Goal: Check status: Verify the current state of an ongoing process or item

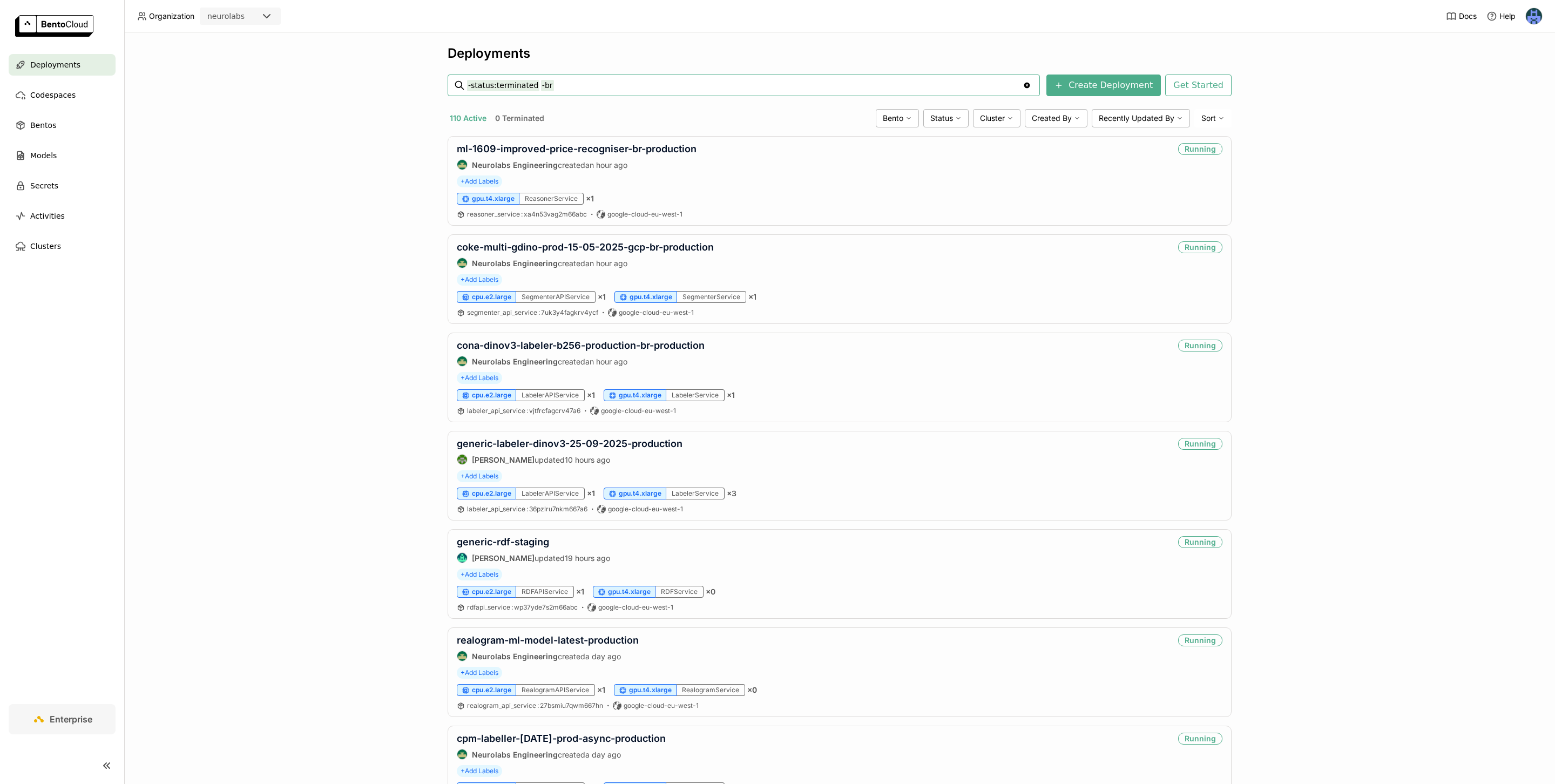
type input "-status:terminated -br"
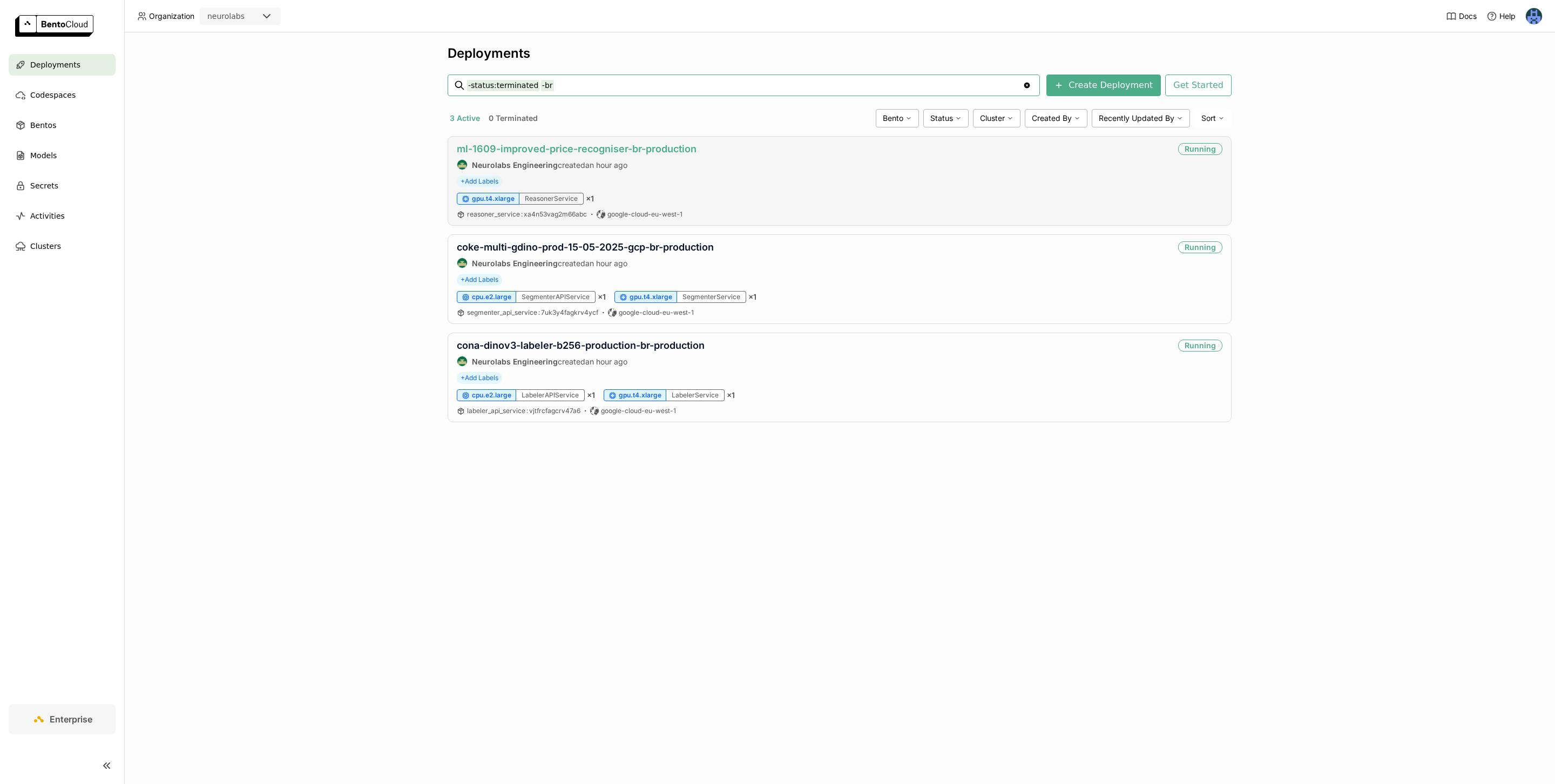
click at [642, 153] on link "ml-1609-improved-price-recogniser-br-production" at bounding box center [576, 149] width 240 height 11
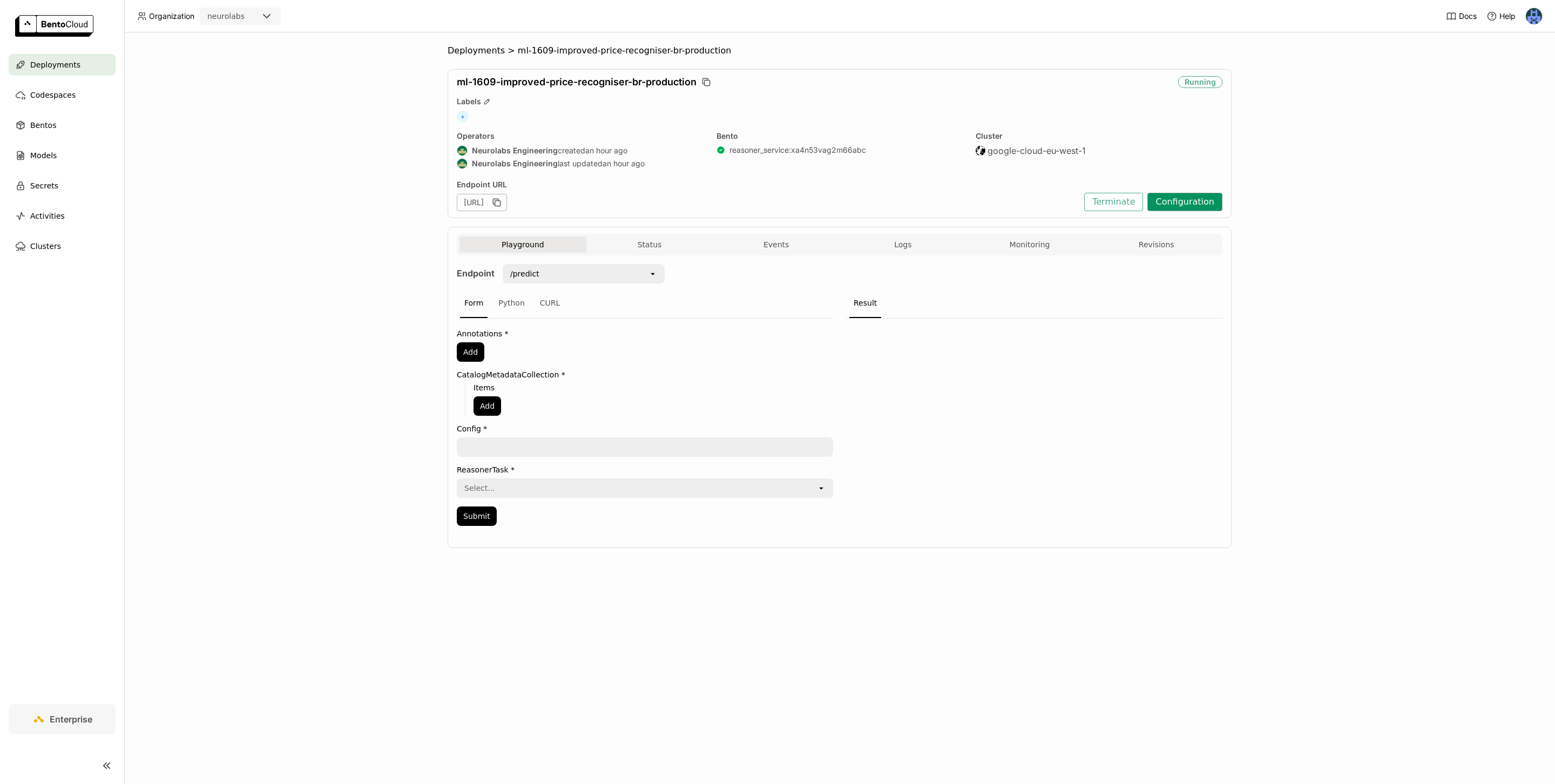
click at [1195, 201] on button "Configuration" at bounding box center [1185, 202] width 75 height 18
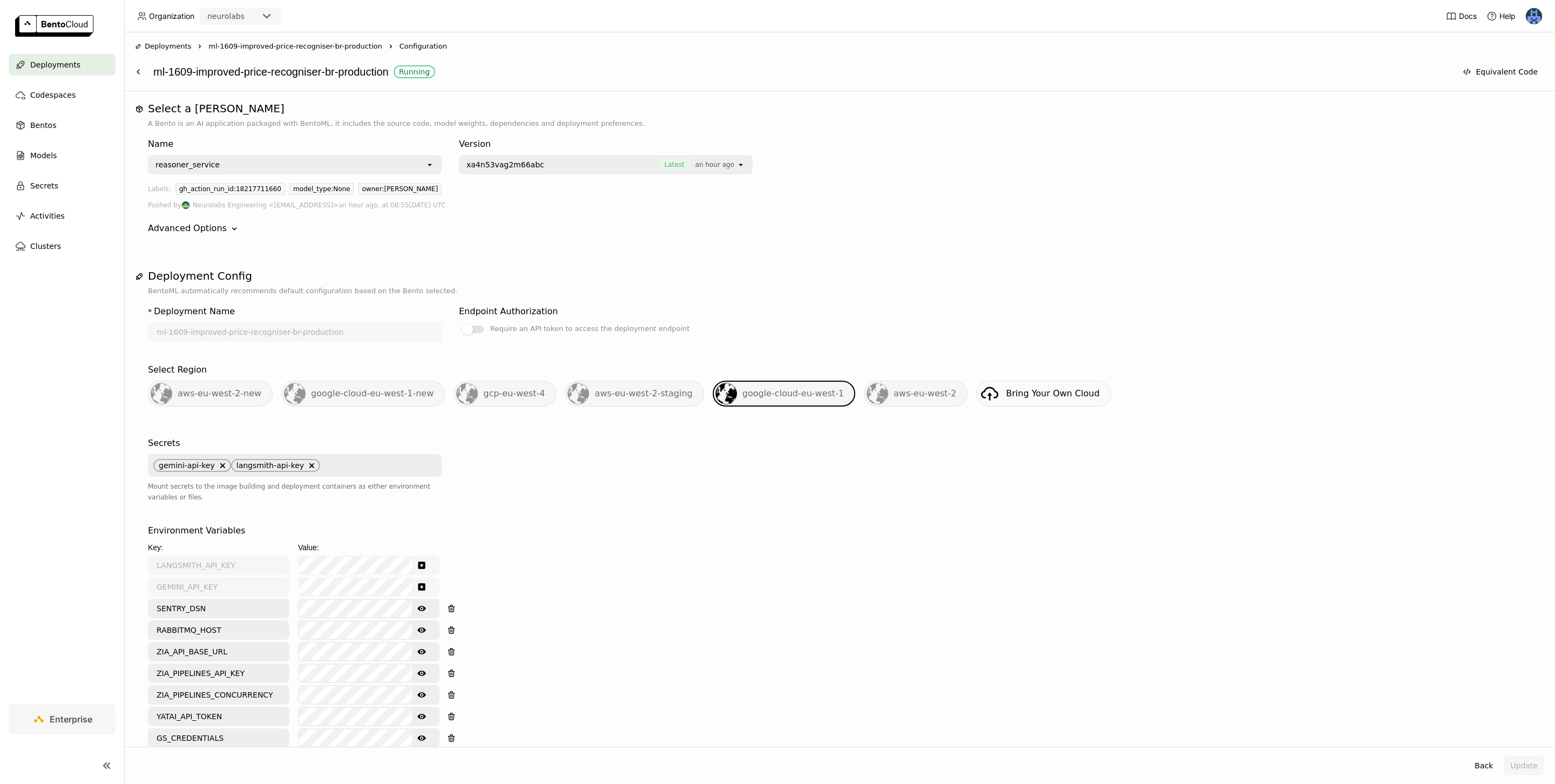
scroll to position [545, 0]
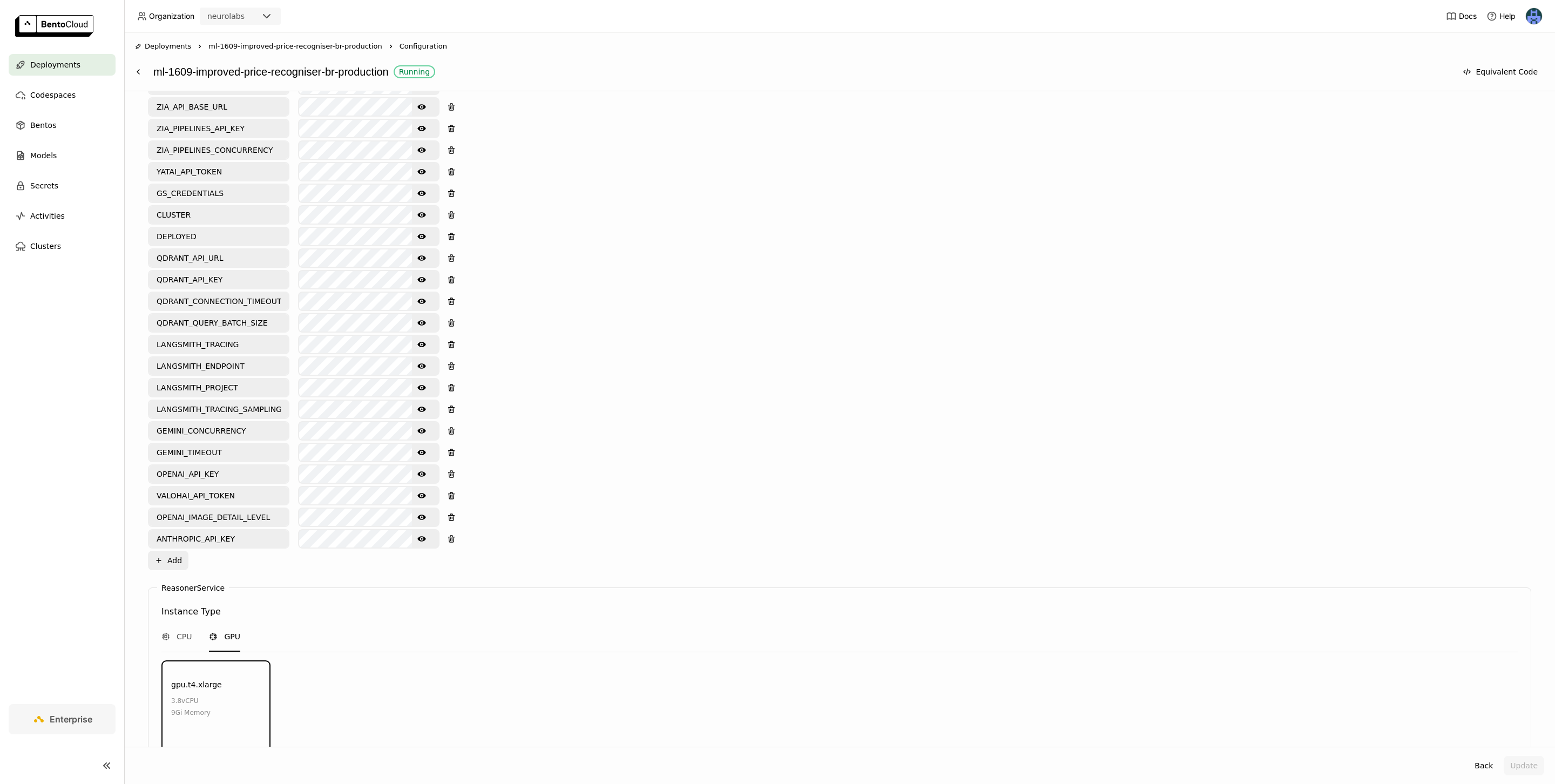
click at [431, 421] on div "Show password text" at bounding box center [369, 431] width 141 height 19
click at [420, 428] on icon "Show password text" at bounding box center [422, 431] width 8 height 5
click at [423, 448] on icon "Show password text" at bounding box center [422, 452] width 8 height 8
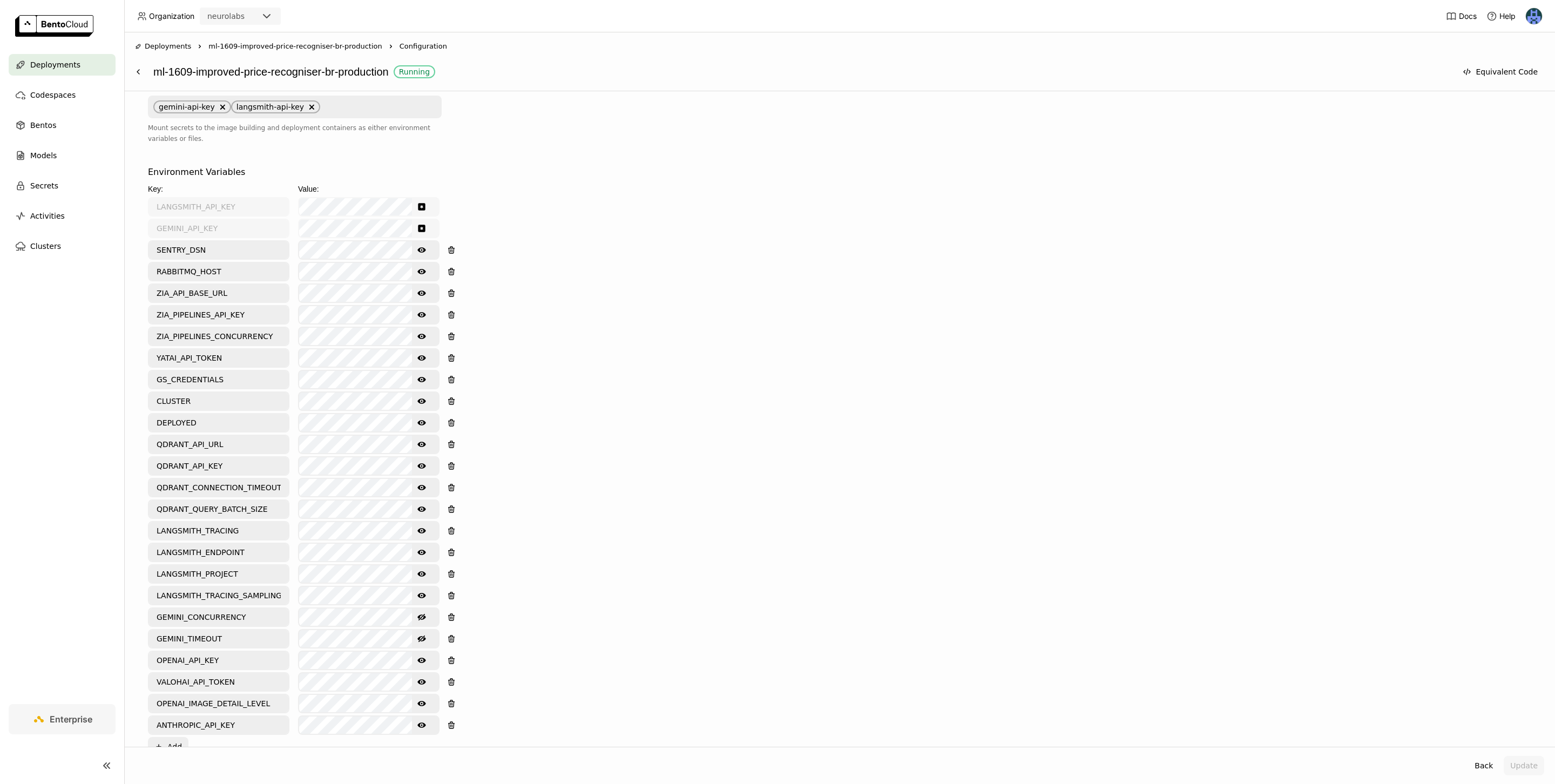
scroll to position [444, 0]
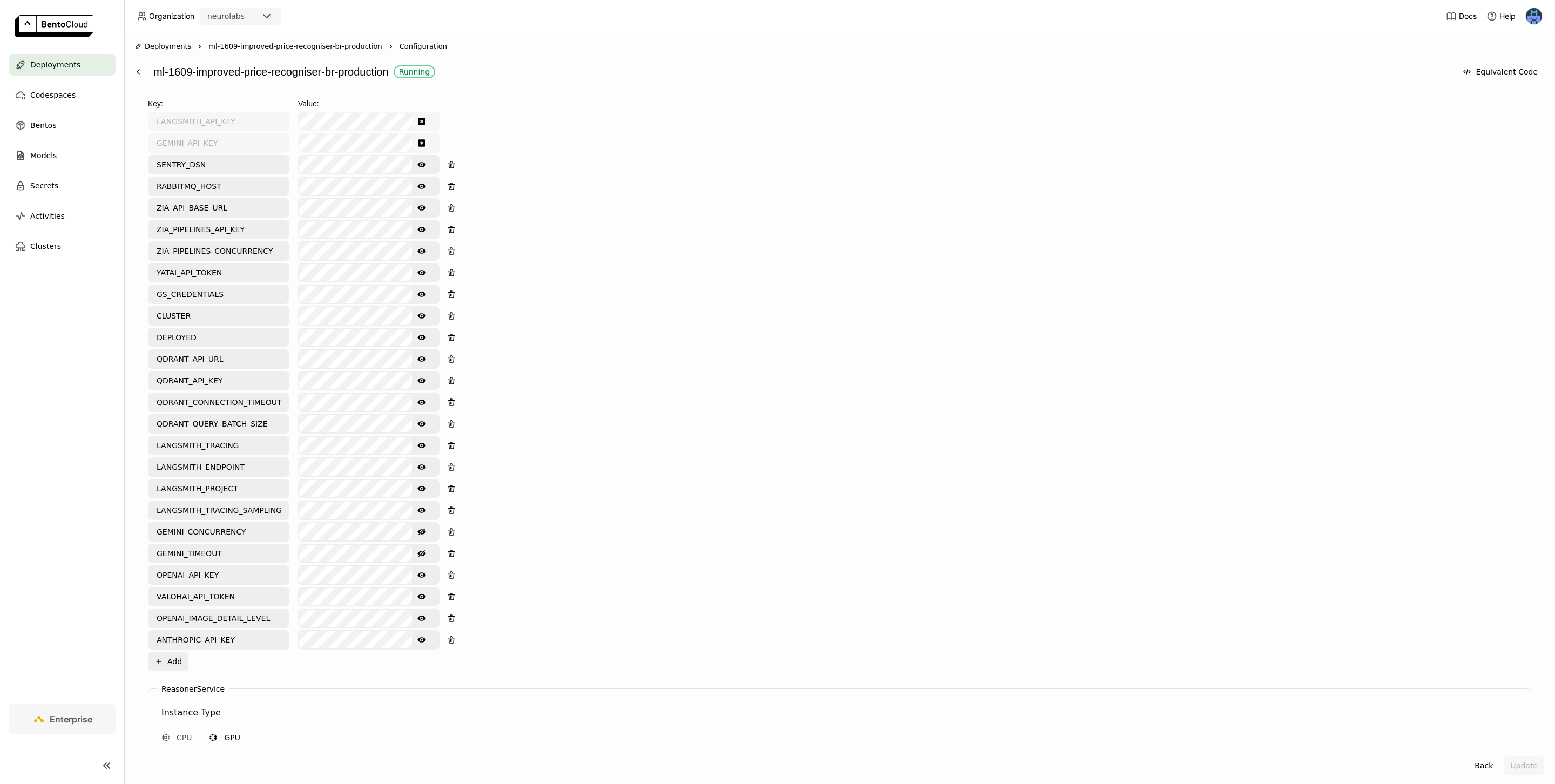
click at [668, 571] on div "Environment Variables Key: Value: LANGSMITH_API_KEY GEMINI_API_KEY SENTRY_DSN S…" at bounding box center [840, 376] width 1383 height 591
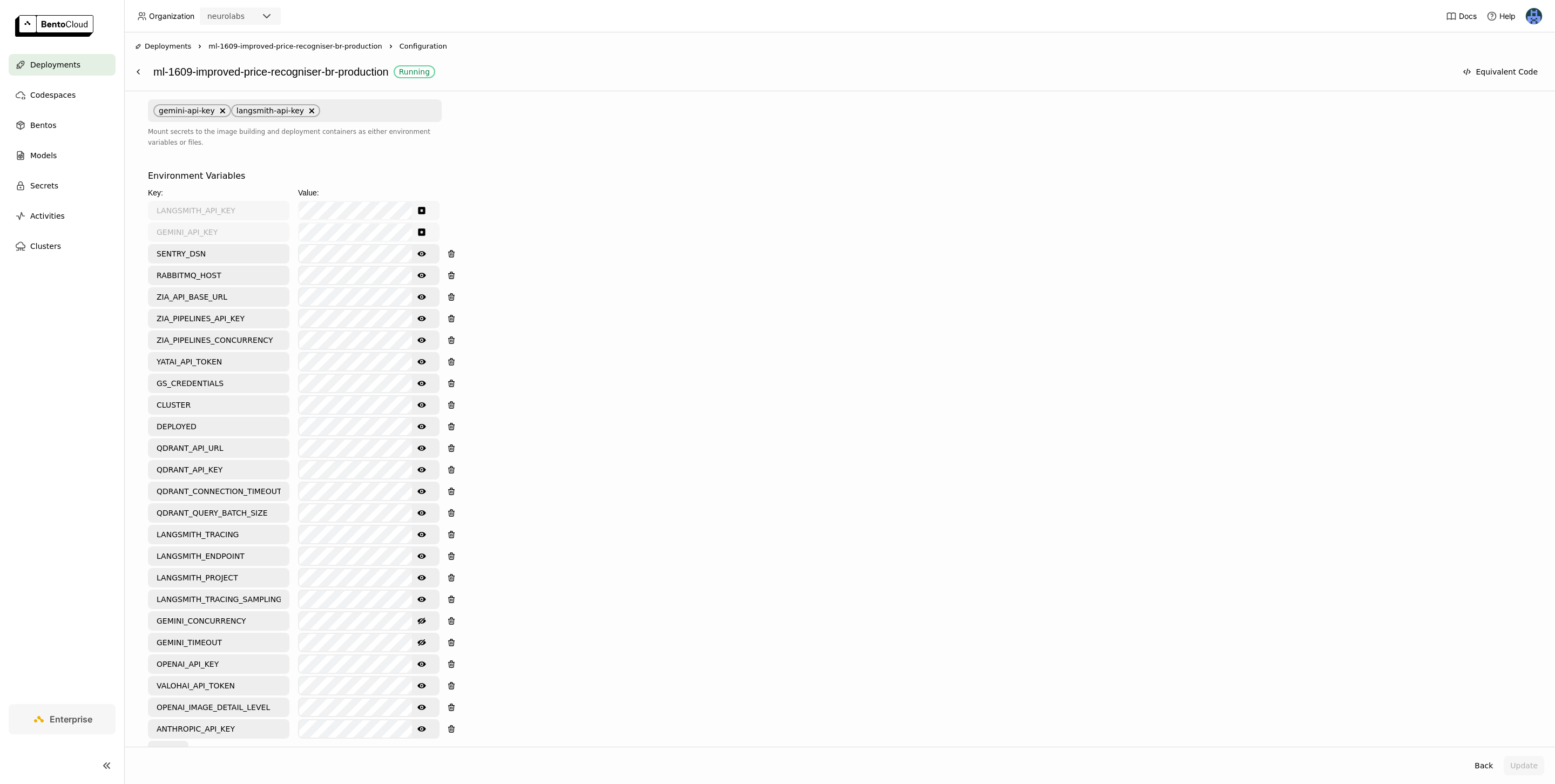
scroll to position [621, 0]
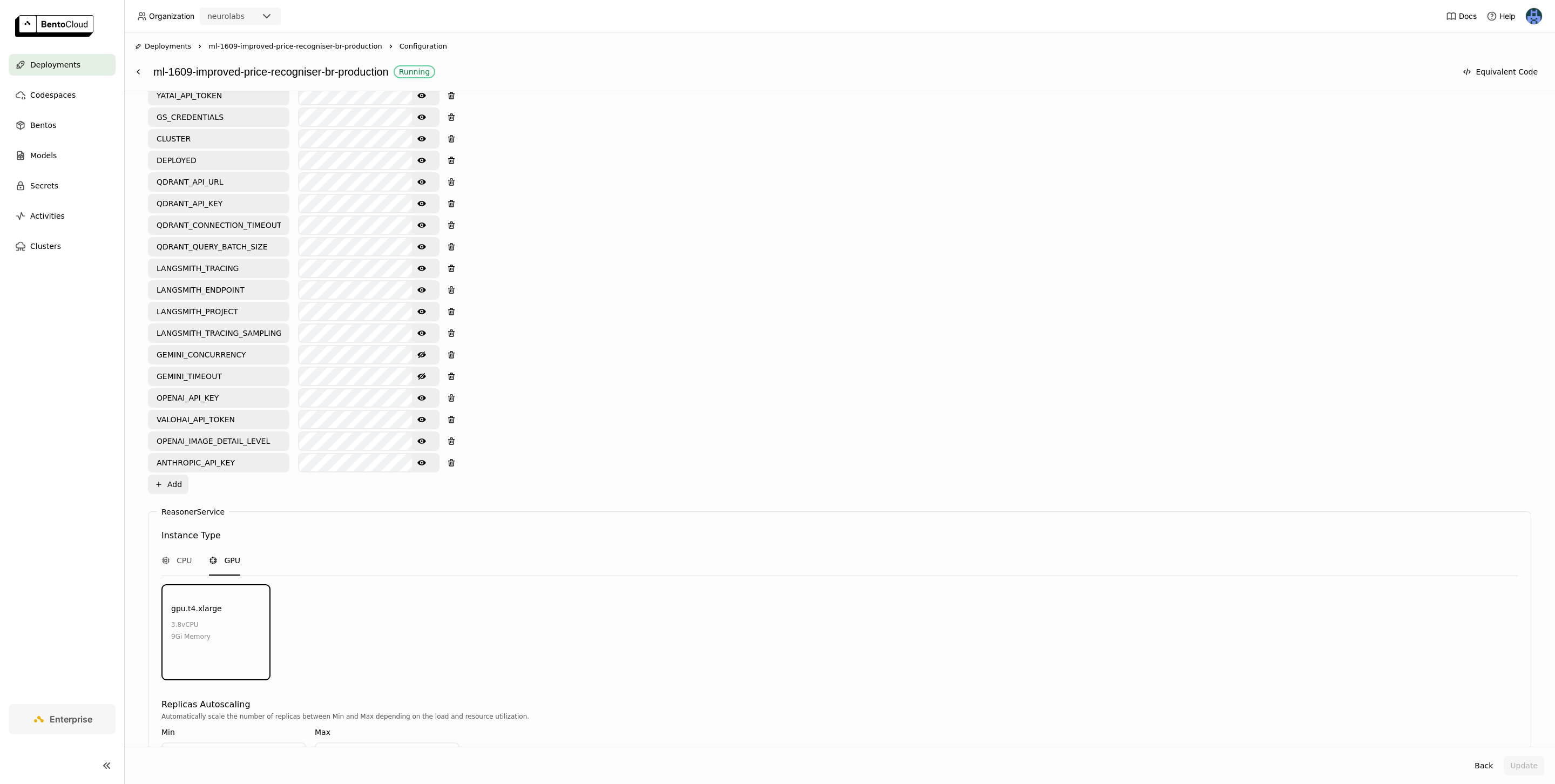
click at [479, 422] on div "Environment Variables Key: Value: LANGSMITH_API_KEY GEMINI_API_KEY SENTRY_DSN S…" at bounding box center [840, 199] width 1383 height 591
drag, startPoint x: 524, startPoint y: 451, endPoint x: 138, endPoint y: 400, distance: 389.4
click at [138, 400] on div "Deployment Config BentoML automatically recommends default configuration based …" at bounding box center [839, 255] width 1409 height 1215
click at [199, 432] on input "OPENAI_IMAGE_DETAIL_LEVEL" at bounding box center [219, 441] width 140 height 18
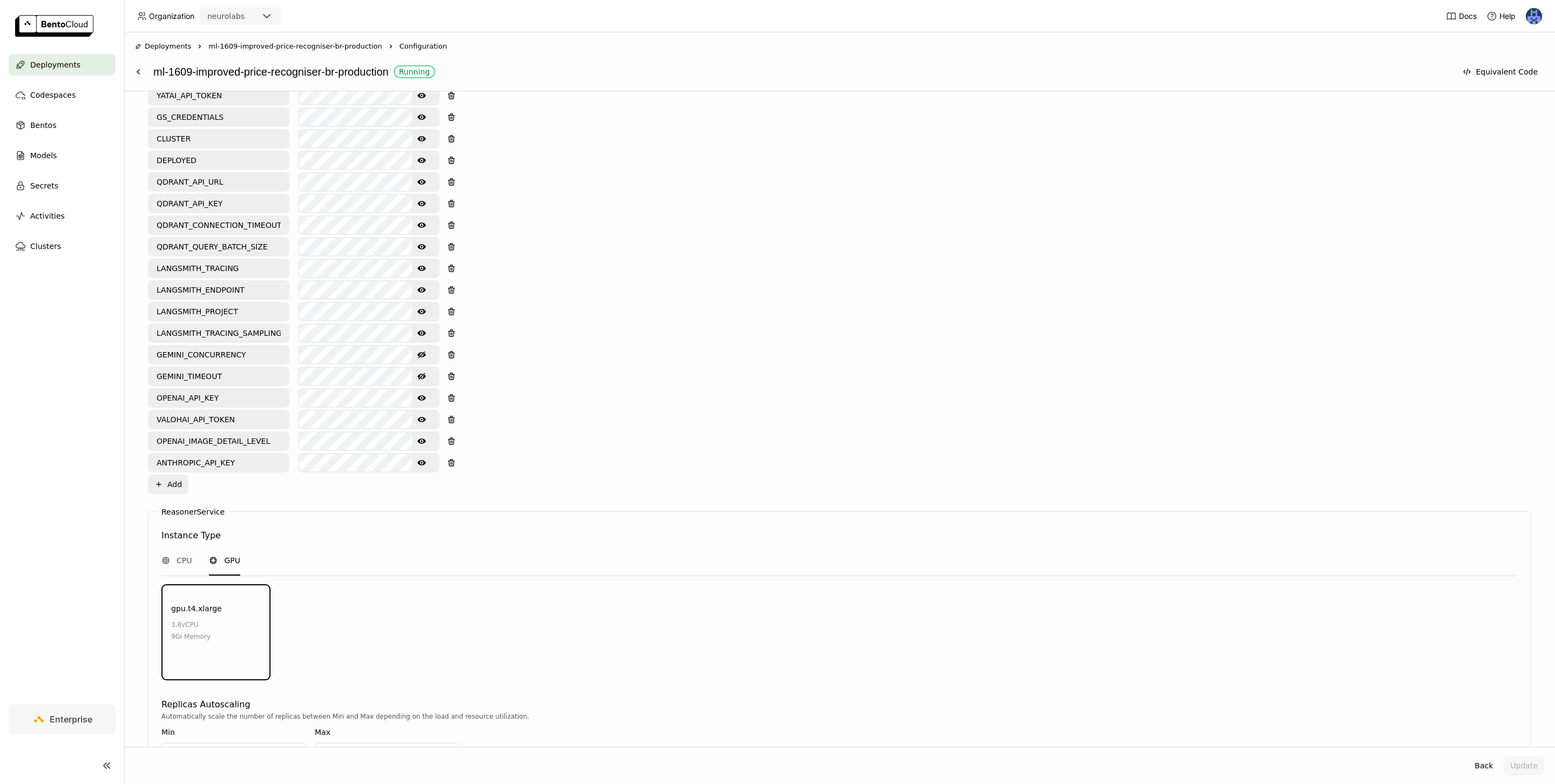
click at [525, 369] on div "Environment Variables Key: Value: LANGSMITH_API_KEY GEMINI_API_KEY SENTRY_DSN S…" at bounding box center [840, 199] width 1383 height 591
click at [422, 437] on icon "Show password text" at bounding box center [422, 441] width 8 height 8
click at [422, 437] on icon "Hide password text" at bounding box center [422, 441] width 8 height 8
click at [425, 455] on button "Show password text" at bounding box center [422, 463] width 19 height 18
click at [421, 415] on icon "Show password text" at bounding box center [422, 419] width 8 height 8
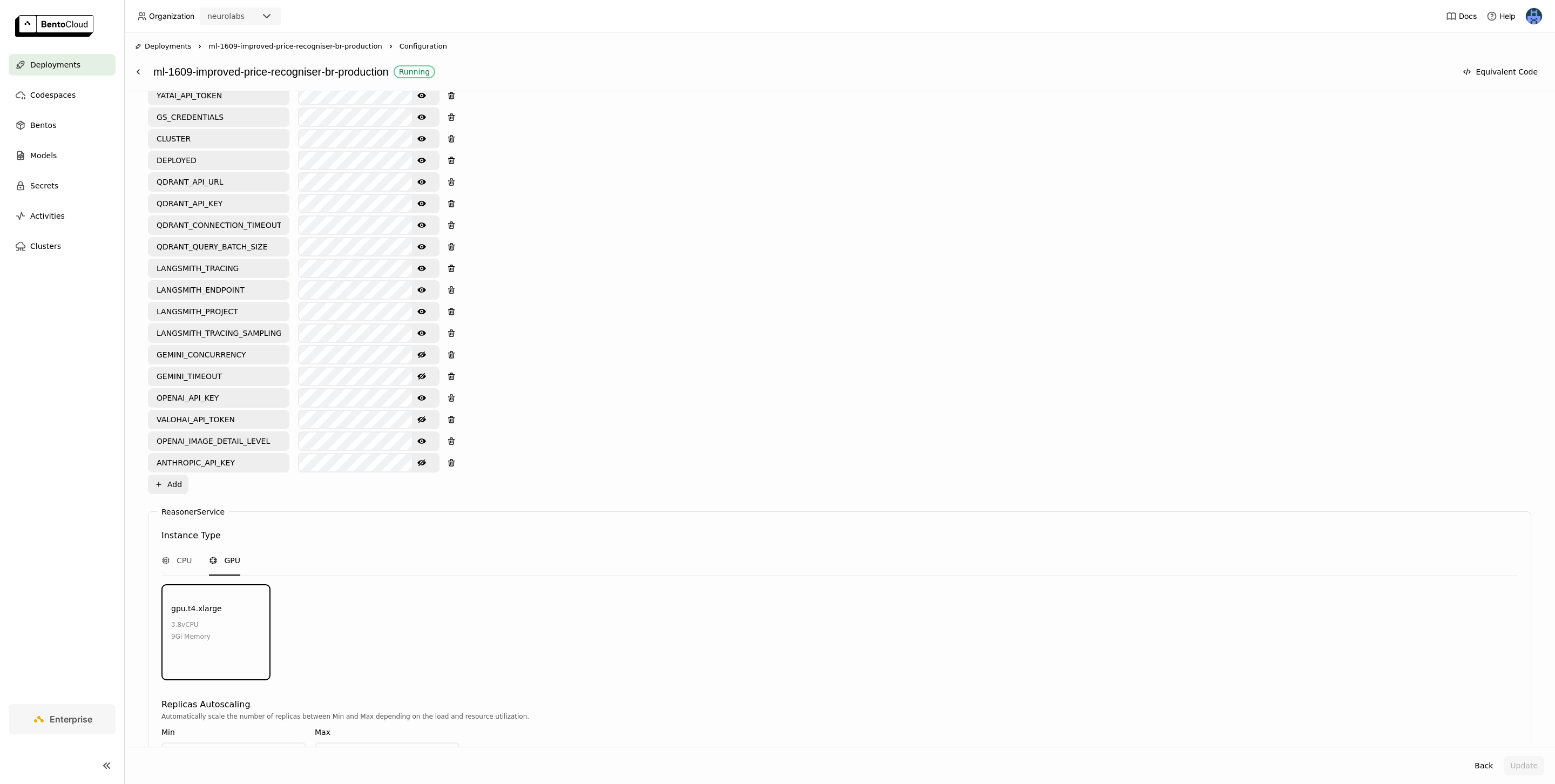
click at [576, 370] on div "Environment Variables Key: Value: LANGSMITH_API_KEY GEMINI_API_KEY SENTRY_DSN S…" at bounding box center [840, 199] width 1383 height 591
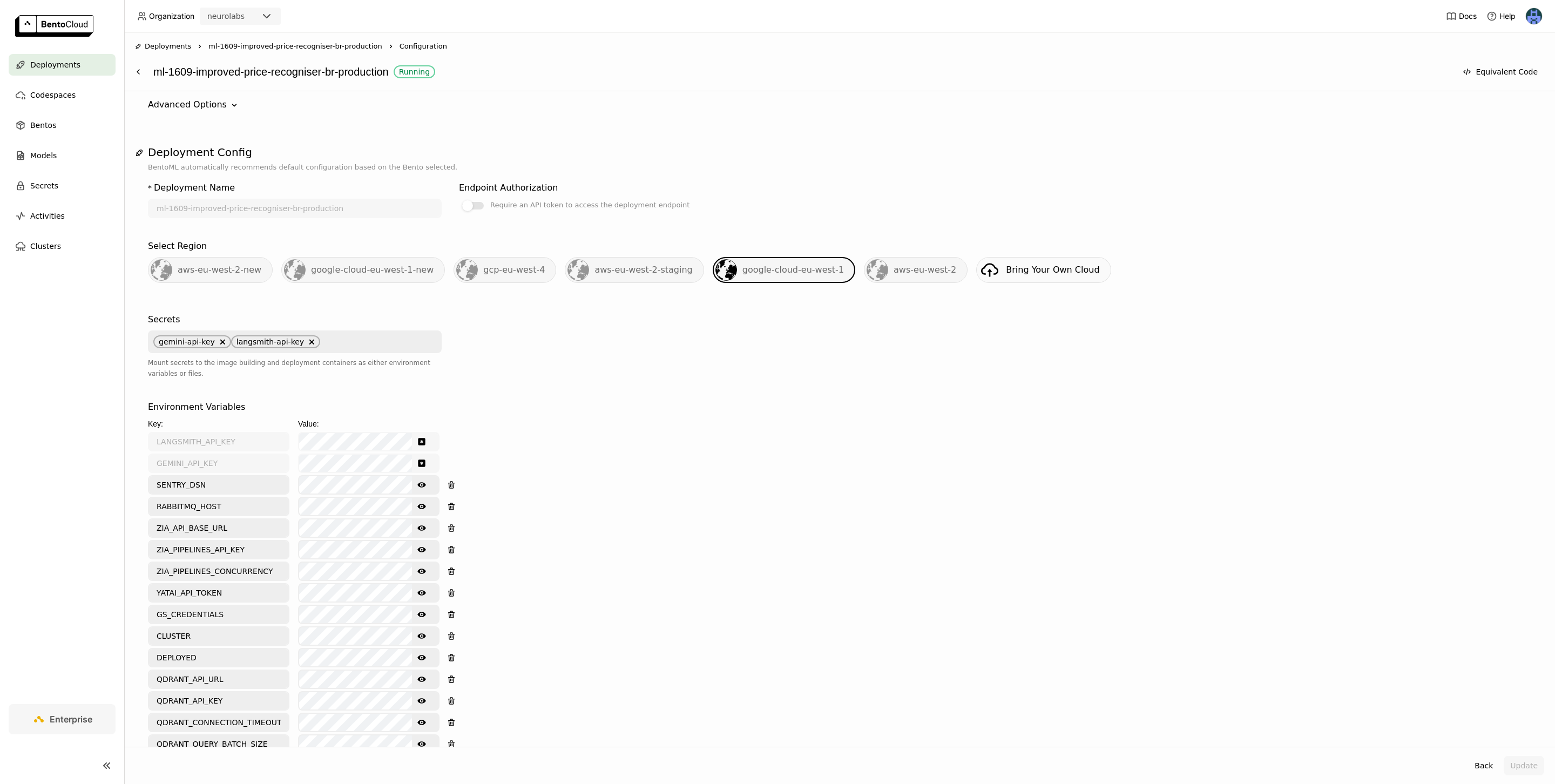
scroll to position [0, 0]
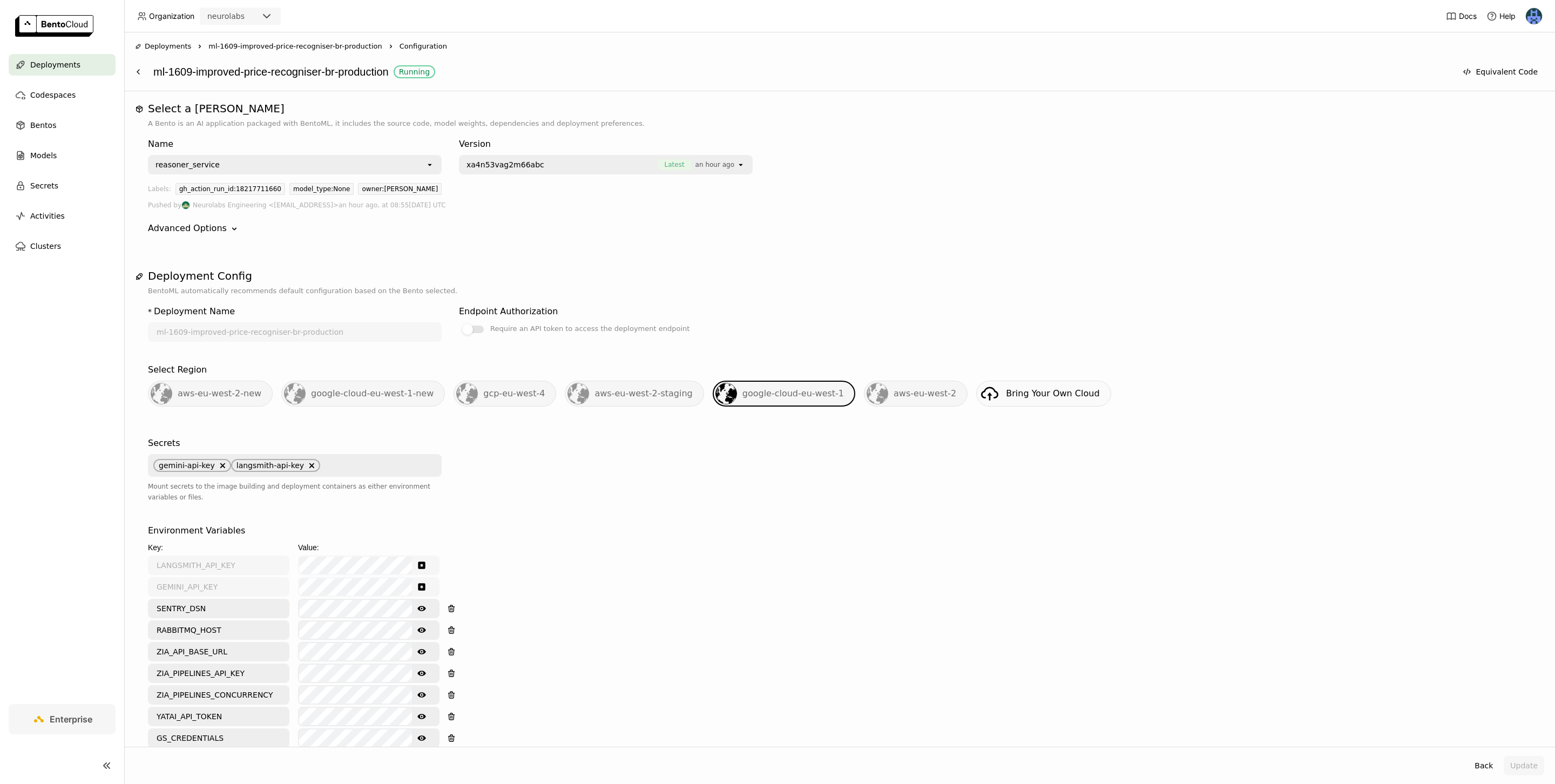
click at [517, 228] on div "Advanced Options Down" at bounding box center [840, 228] width 1383 height 13
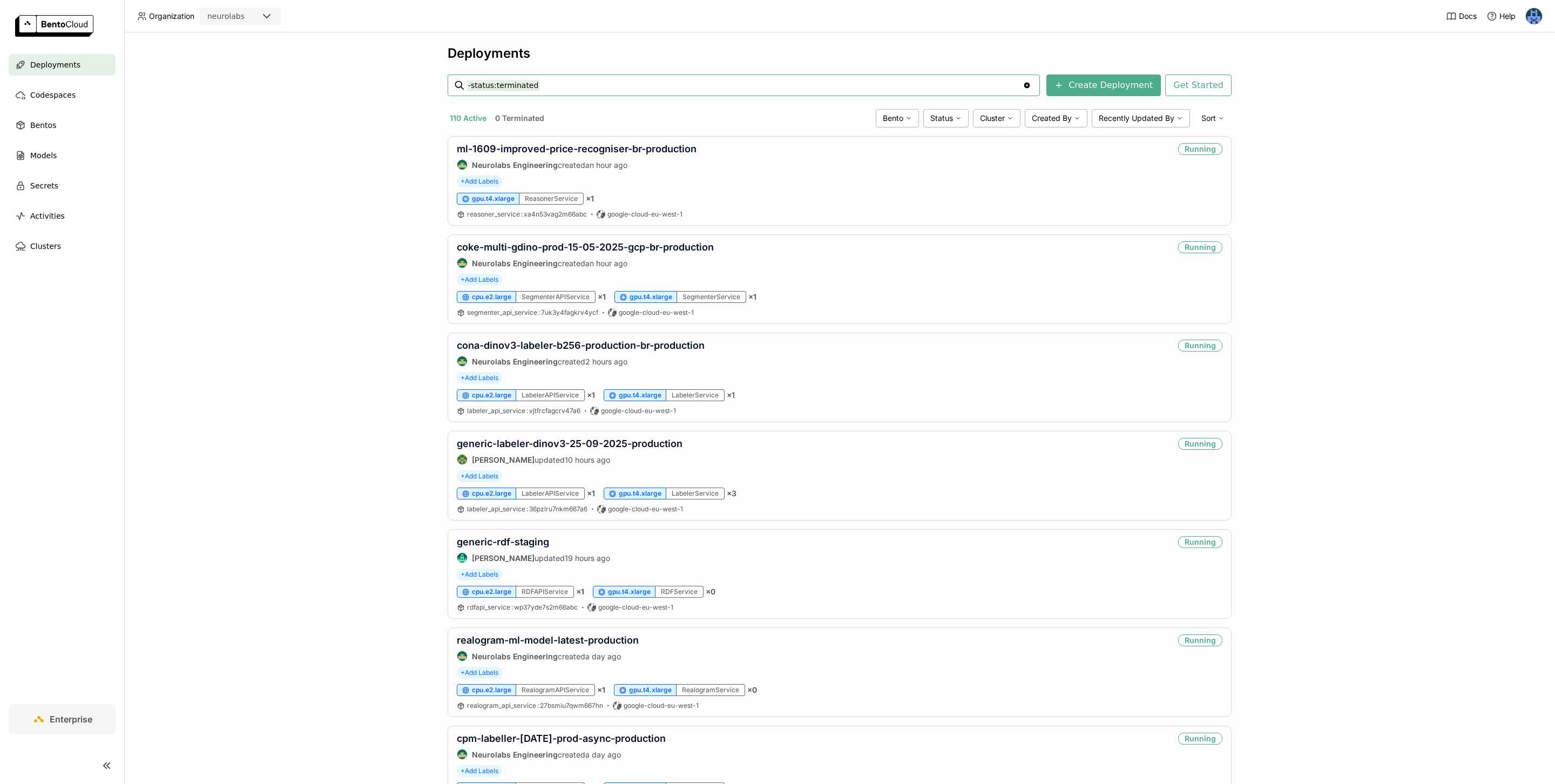
click at [683, 87] on input "-status:terminated" at bounding box center [745, 85] width 556 height 18
type input "-status:terminated price"
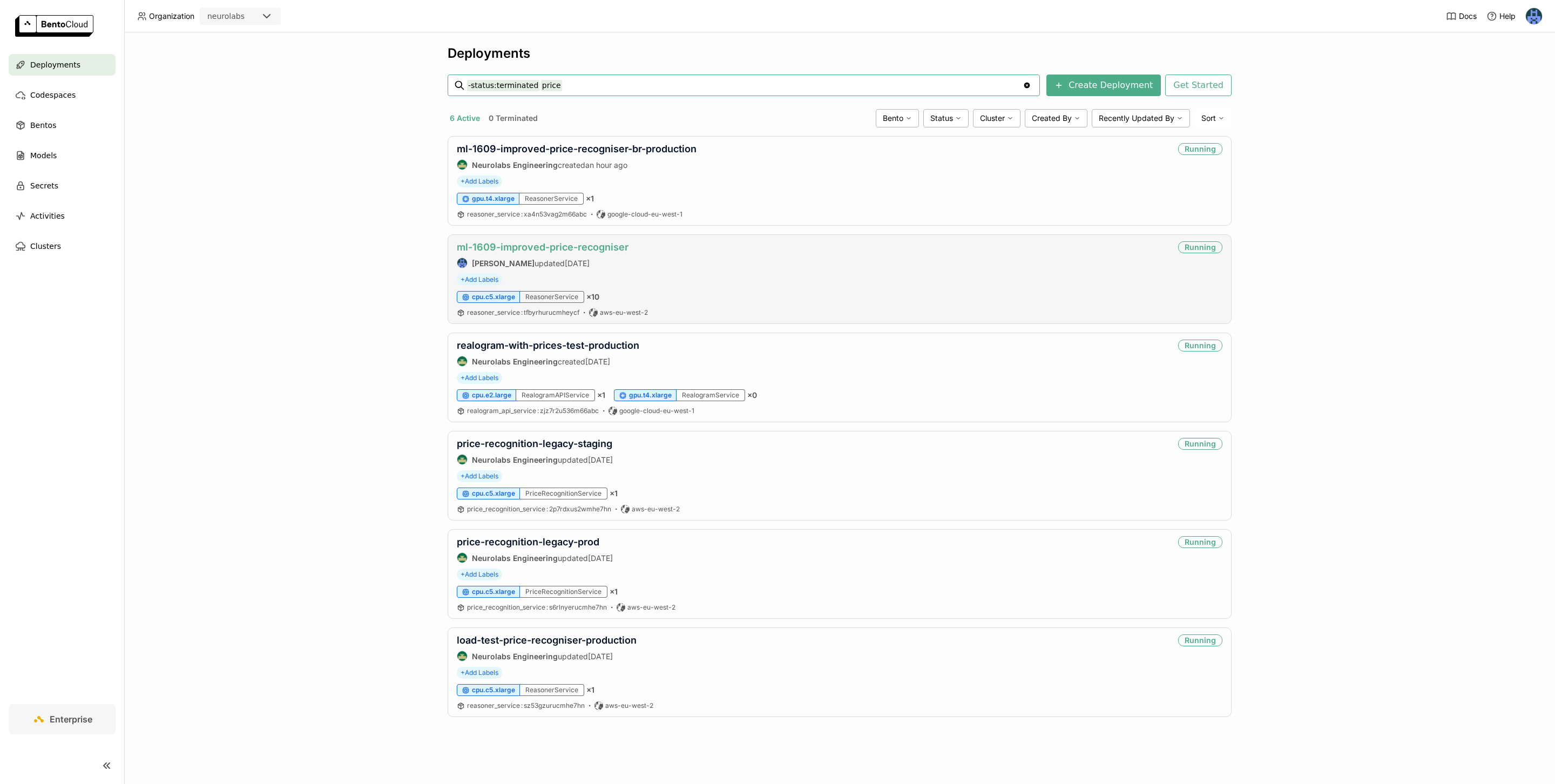
click at [596, 251] on link "ml-1609-improved-price-recogniser" at bounding box center [542, 246] width 172 height 11
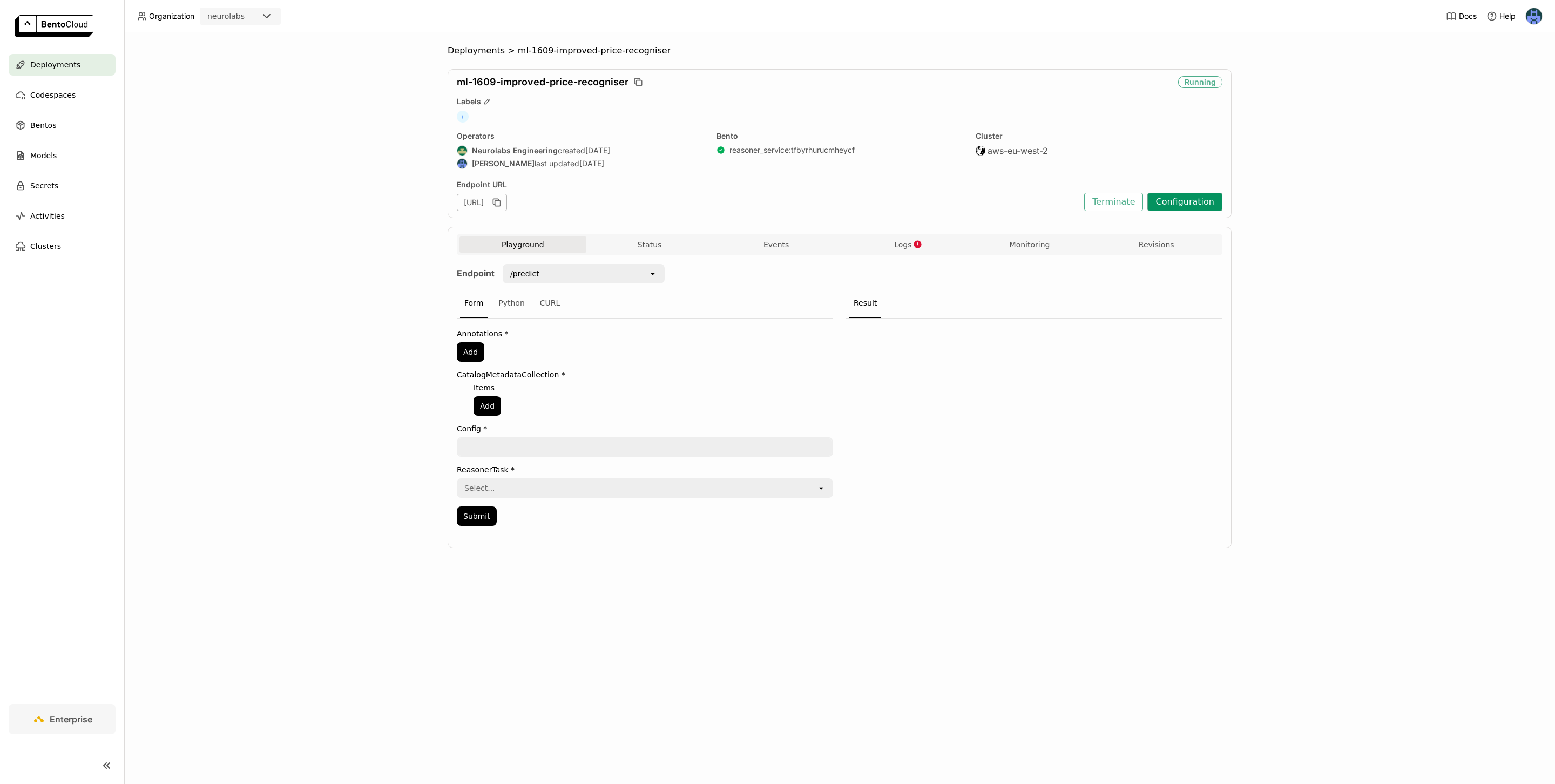
click at [1188, 206] on button "Configuration" at bounding box center [1185, 202] width 75 height 18
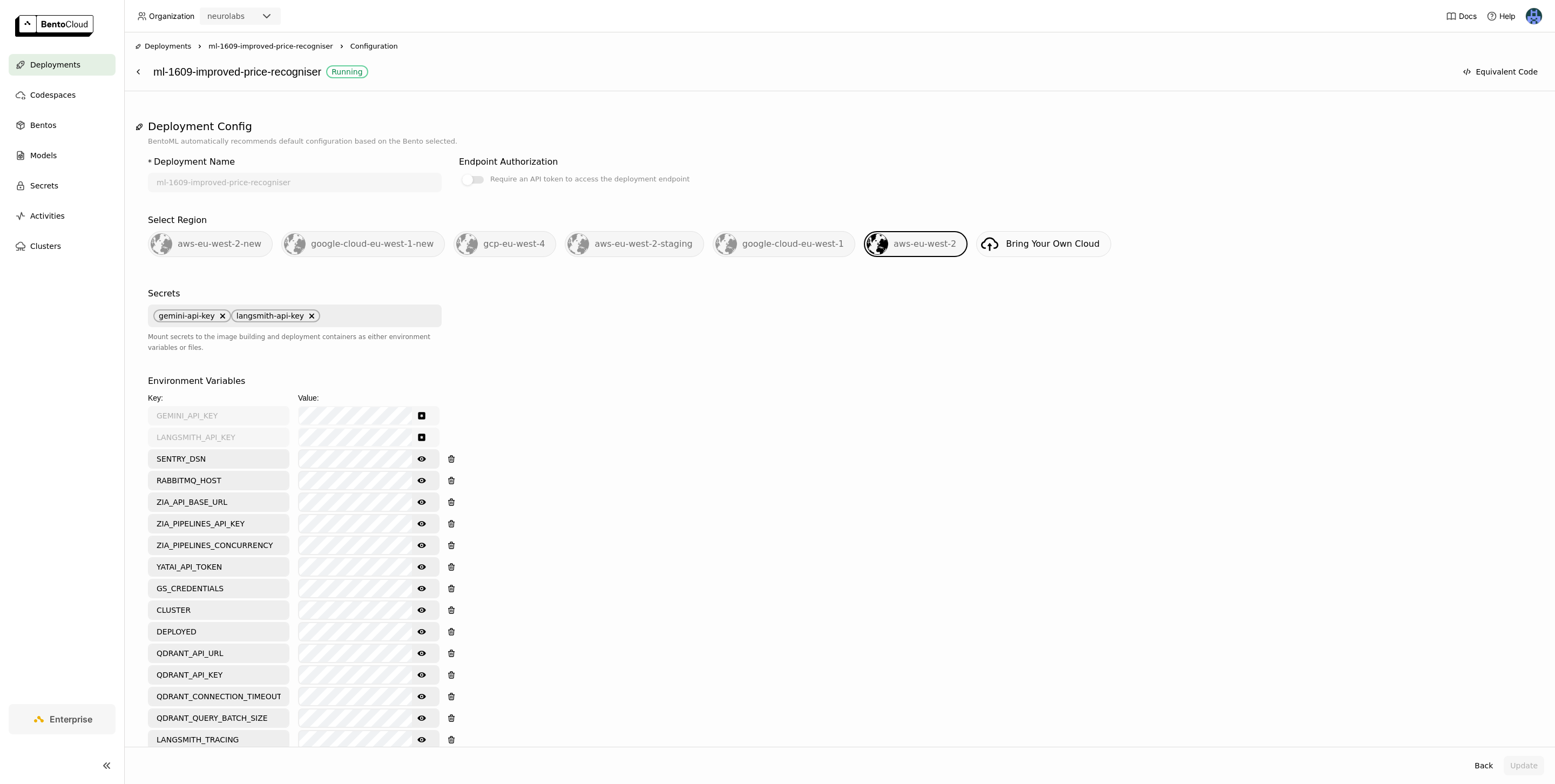
scroll to position [673, 0]
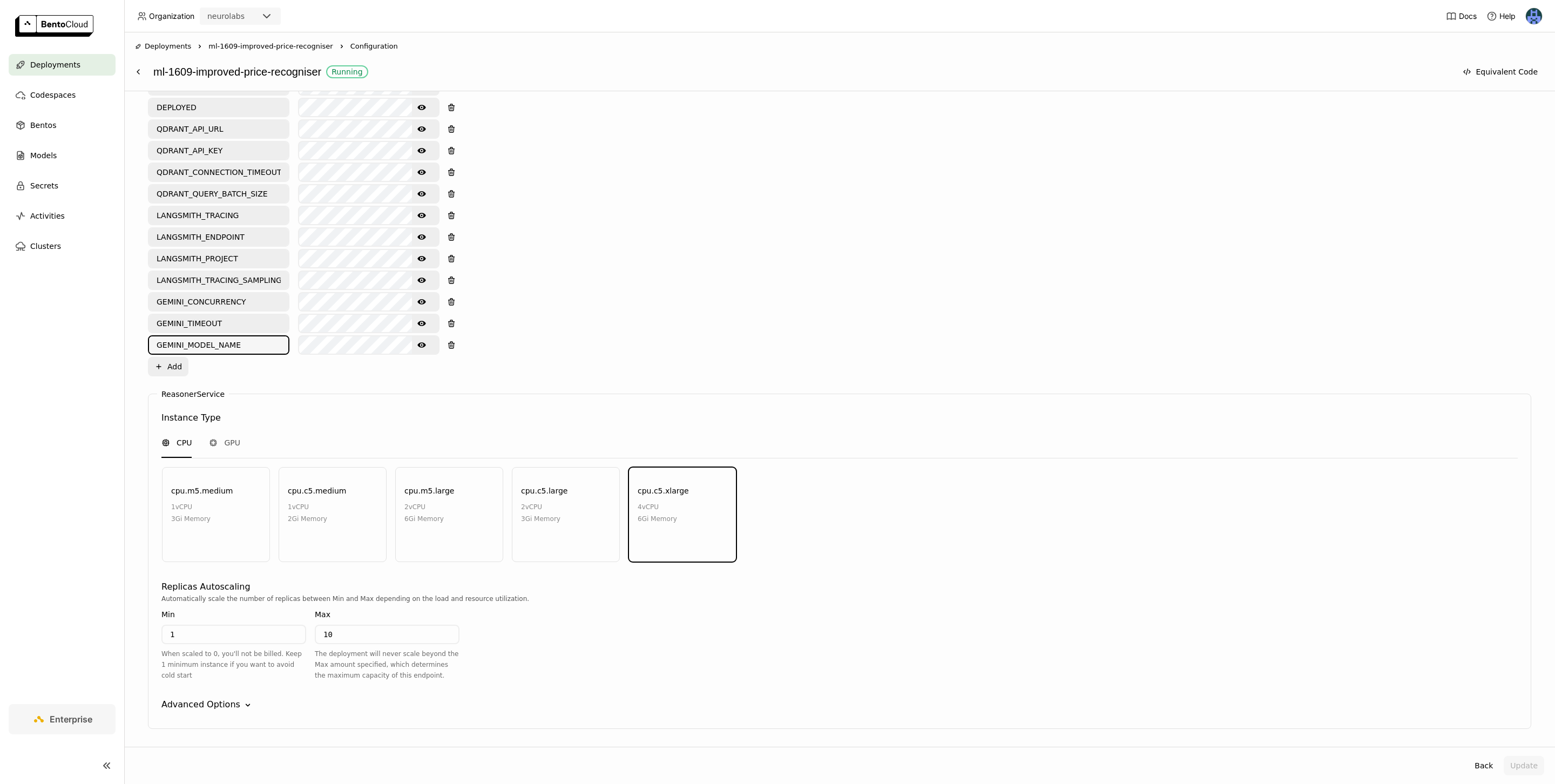
drag, startPoint x: 257, startPoint y: 332, endPoint x: 105, endPoint y: 331, distance: 152.0
click at [105, 332] on main "Deployments Codespaces Bentos Models Secrets Activities Clusters Enterprise Dep…" at bounding box center [777, 392] width 1555 height 784
click at [680, 307] on div "Environment Variables Key: Value: GEMINI_API_KEY LANGSMITH_API_KEY SENTRY_DSN S…" at bounding box center [840, 113] width 1383 height 525
click at [422, 341] on icon "Show password text" at bounding box center [422, 345] width 8 height 8
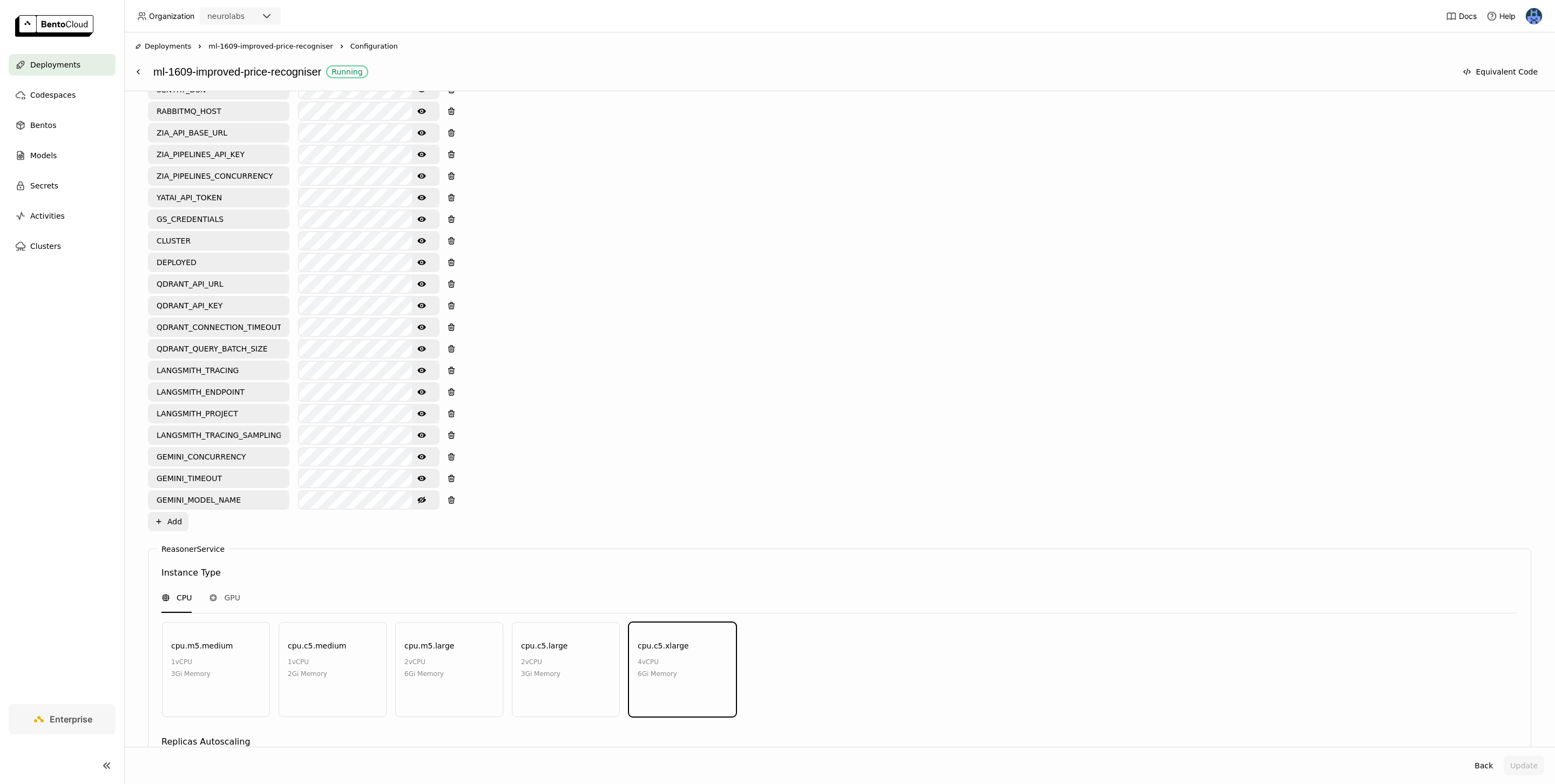
scroll to position [434, 0]
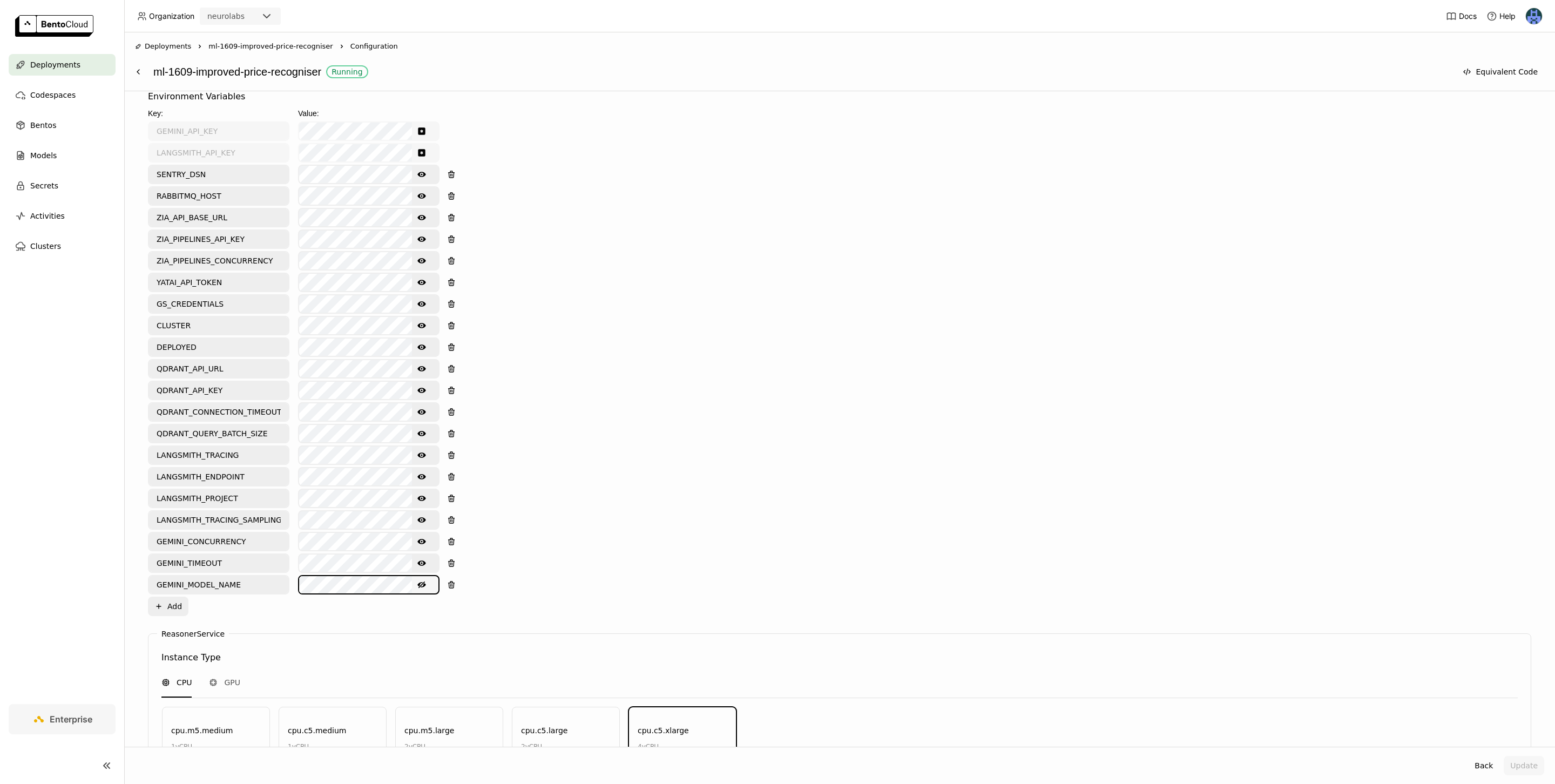
click at [262, 576] on div "GEMINI_MODEL_NAME Hide password text" at bounding box center [294, 585] width 292 height 19
click at [726, 372] on div "Environment Variables Key: Value: GEMINI_API_KEY LANGSMITH_API_KEY SENTRY_DSN S…" at bounding box center [840, 353] width 1383 height 525
